Goal: Information Seeking & Learning: Check status

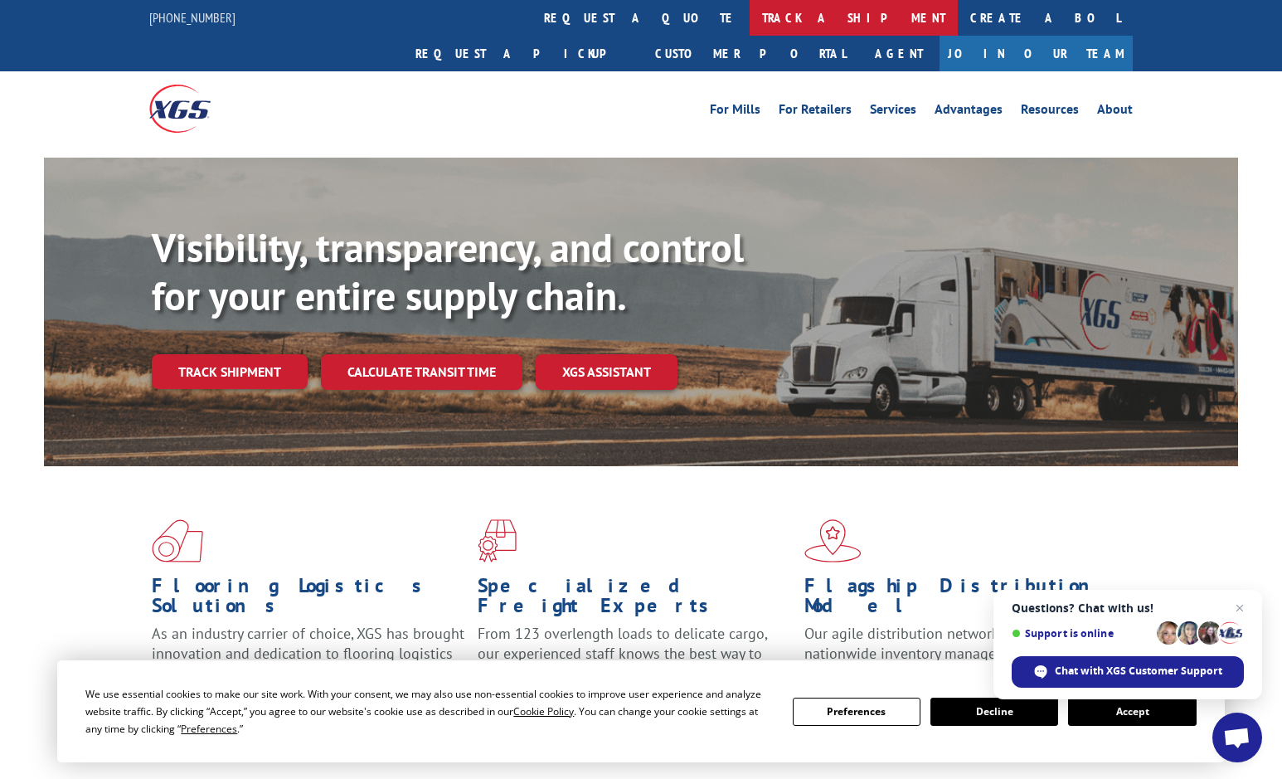
click at [749, 17] on link "track a shipment" at bounding box center [853, 18] width 208 height 36
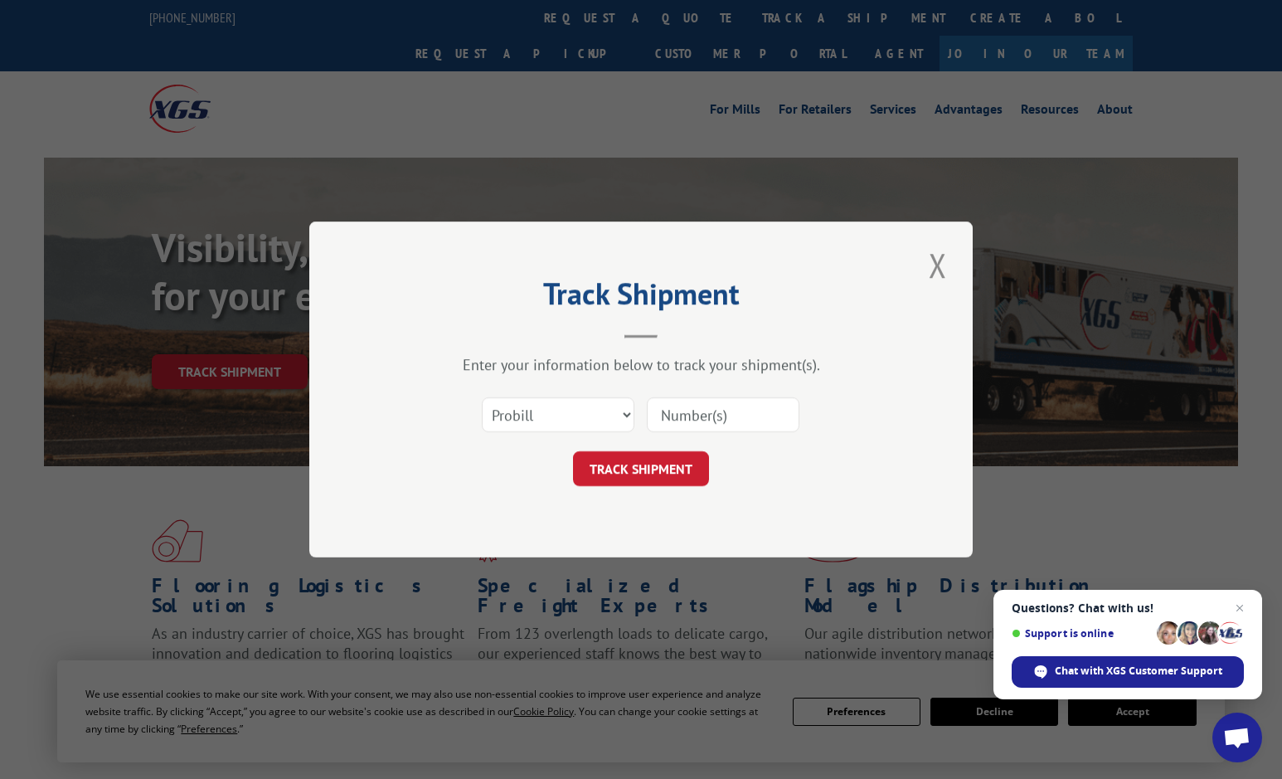
click at [676, 413] on input at bounding box center [723, 414] width 153 height 35
type input "16834583"
click at [679, 465] on button "TRACK SHIPMENT" at bounding box center [641, 468] width 136 height 35
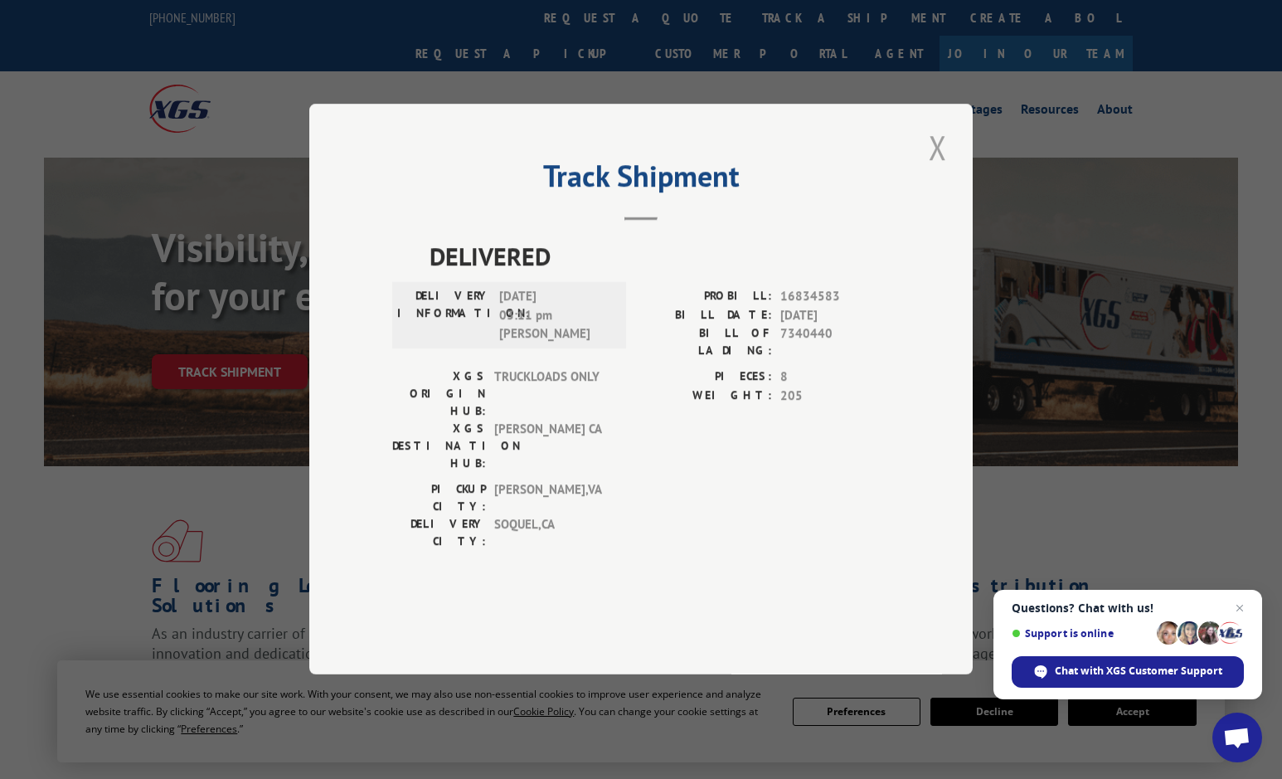
click at [940, 170] on button "Close modal" at bounding box center [938, 147] width 28 height 46
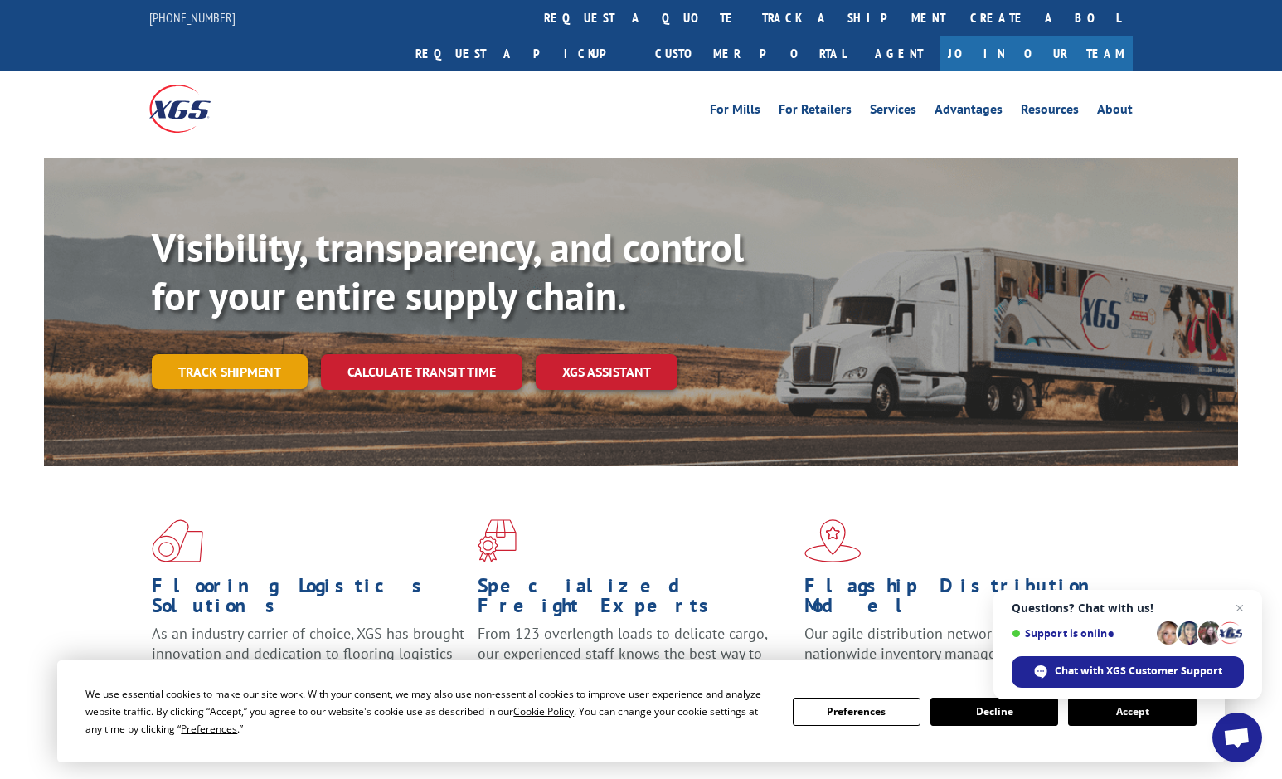
click at [247, 354] on link "Track shipment" at bounding box center [230, 371] width 156 height 35
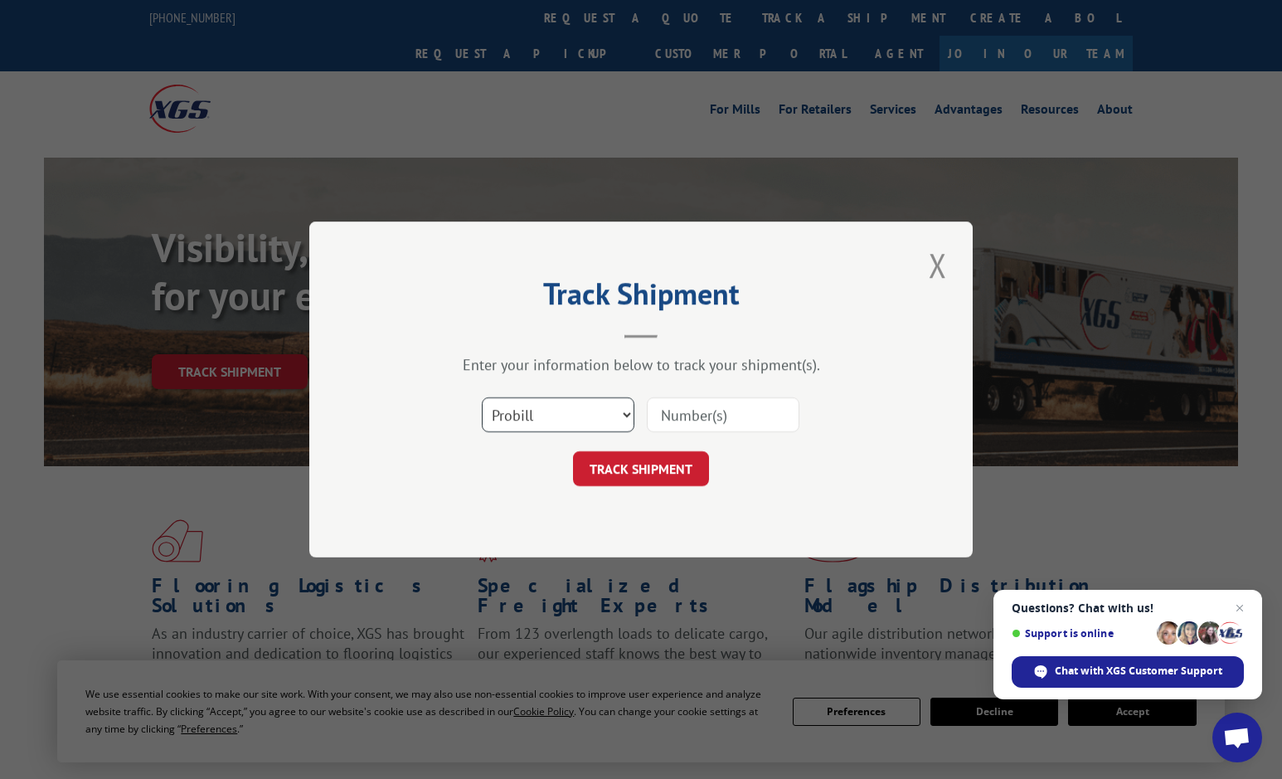
click at [620, 407] on select "Select category... Probill BOL PO" at bounding box center [558, 414] width 153 height 35
click at [482, 397] on select "Select category... Probill BOL PO" at bounding box center [558, 414] width 153 height 35
click at [701, 412] on input at bounding box center [723, 414] width 153 height 35
type input "16934583"
click at [693, 462] on button "TRACK SHIPMENT" at bounding box center [641, 468] width 136 height 35
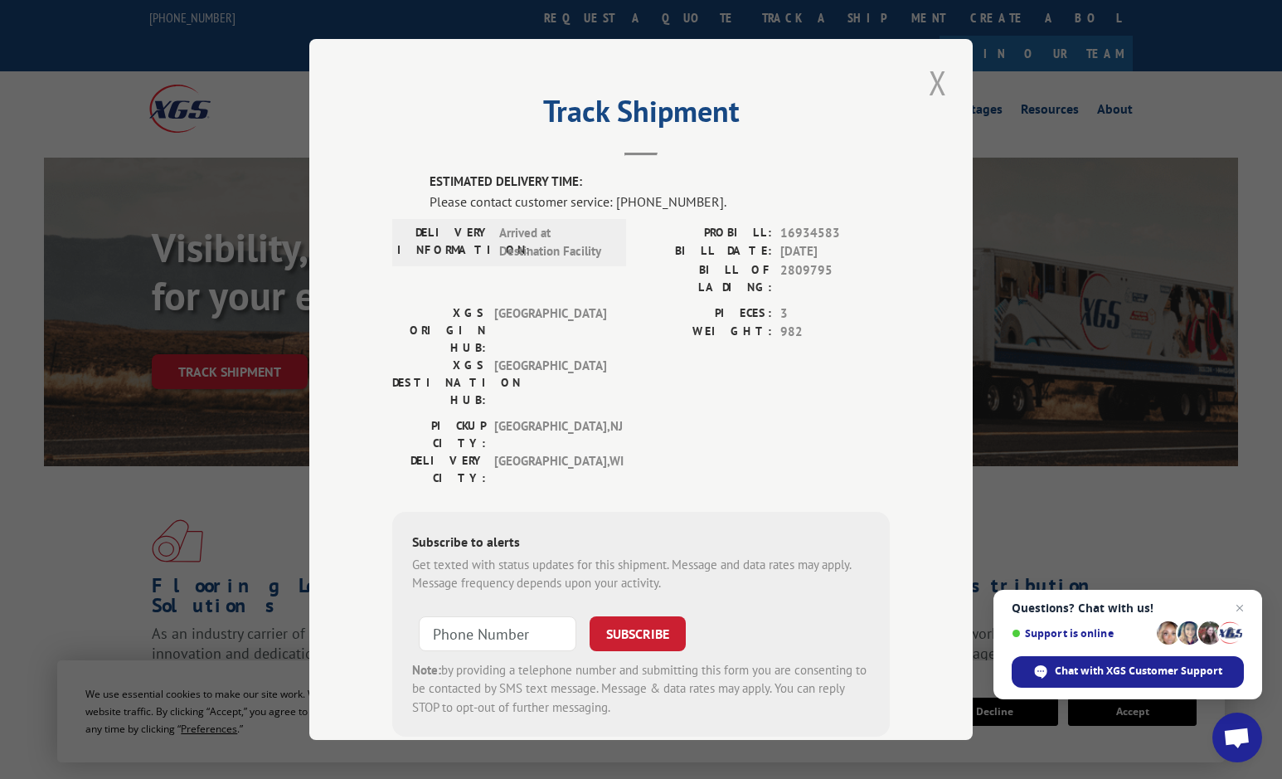
click at [930, 80] on button "Close modal" at bounding box center [938, 83] width 28 height 46
